Goal: Task Accomplishment & Management: Use online tool/utility

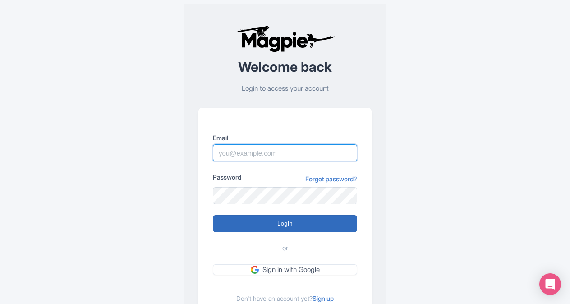
type input "Tu.Nguyen@intrepidtravel.com"
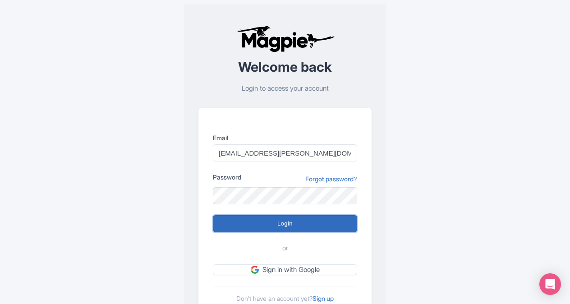
click at [270, 222] on input "Login" at bounding box center [285, 223] width 144 height 17
type input "Logging in..."
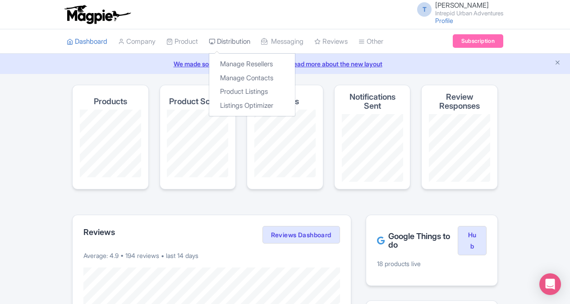
click at [221, 42] on link "Distribution" at bounding box center [229, 41] width 41 height 25
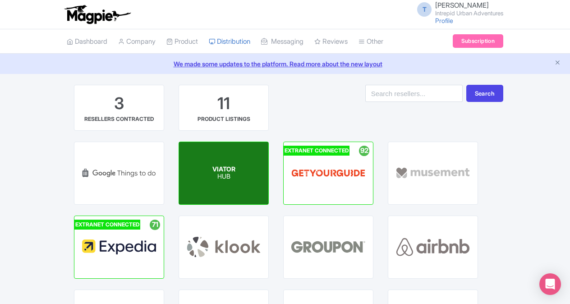
click at [216, 175] on p "HUB" at bounding box center [223, 177] width 23 height 8
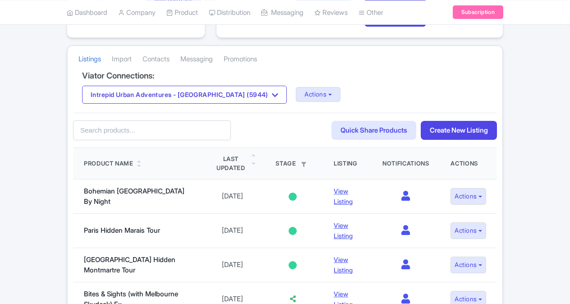
scroll to position [169, 0]
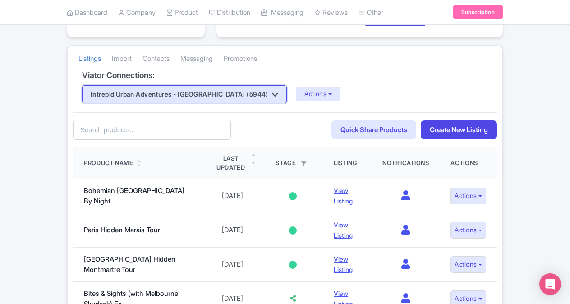
click at [272, 96] on icon "button" at bounding box center [275, 94] width 6 height 7
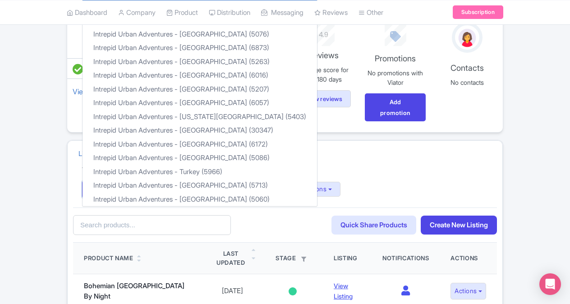
scroll to position [0, 0]
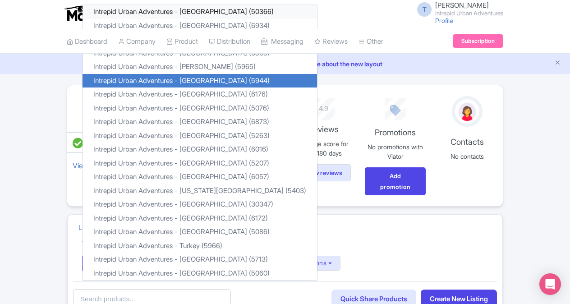
click at [211, 7] on link "Intrepid Urban Adventures - [GEOGRAPHIC_DATA] (50366)" at bounding box center [199, 12] width 234 height 14
